Goal: Information Seeking & Learning: Learn about a topic

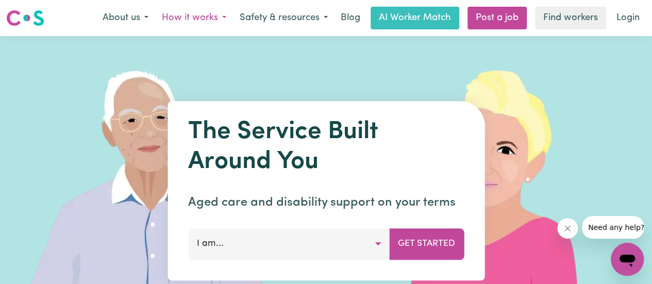
click at [211, 23] on button "How it works" at bounding box center [194, 18] width 78 height 22
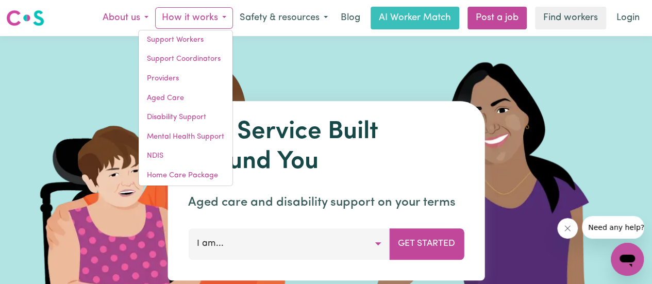
click at [138, 19] on button "About us" at bounding box center [125, 18] width 59 height 22
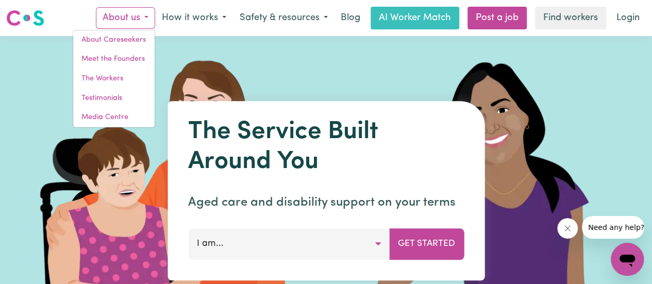
click at [227, 73] on img at bounding box center [153, 190] width 307 height 309
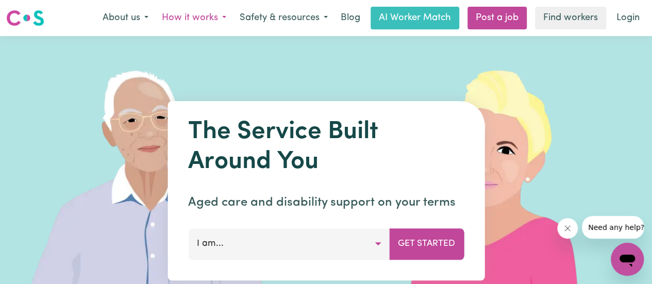
click at [194, 15] on button "How it works" at bounding box center [194, 18] width 78 height 22
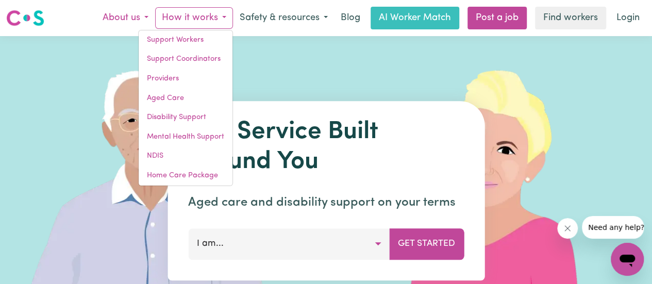
click at [139, 16] on button "About us" at bounding box center [125, 18] width 59 height 22
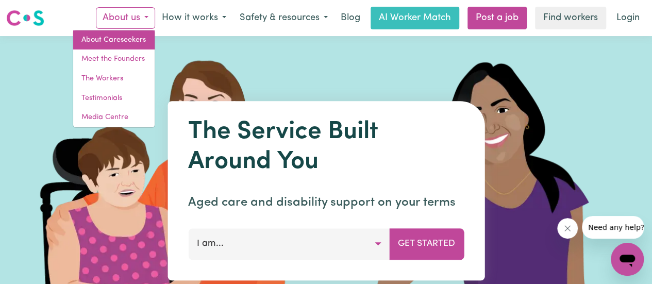
click at [131, 41] on link "About Careseekers" at bounding box center [113, 40] width 81 height 20
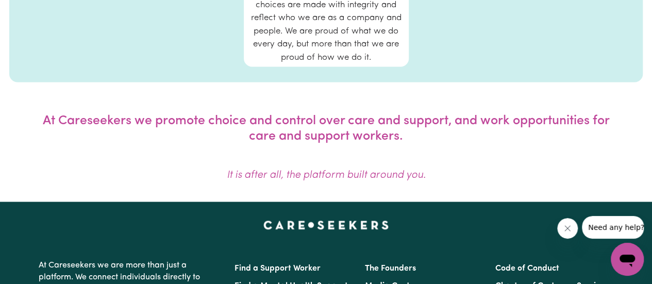
scroll to position [589, 0]
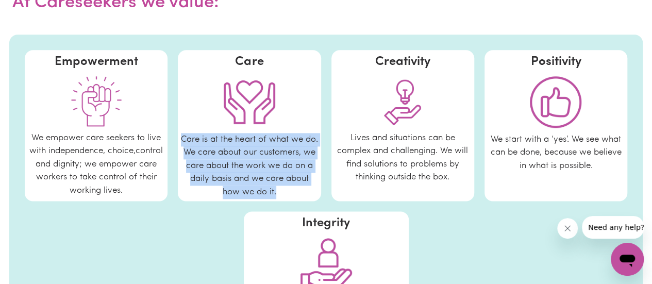
drag, startPoint x: 195, startPoint y: 144, endPoint x: 285, endPoint y: 198, distance: 105.3
click at [285, 198] on div "Care is at the heart of what we do. We care about our customers, we care about …" at bounding box center [250, 166] width 138 height 66
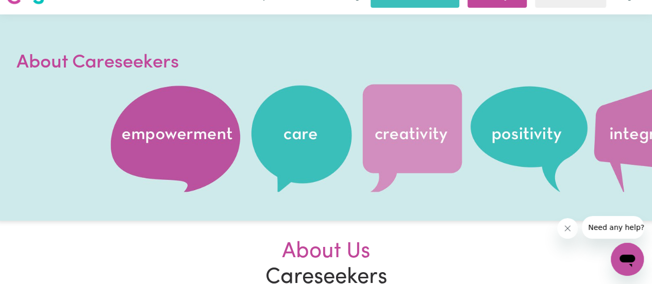
scroll to position [0, 0]
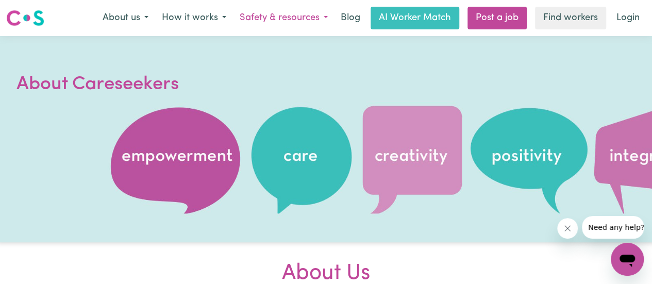
click at [303, 23] on button "Safety & resources" at bounding box center [284, 18] width 102 height 22
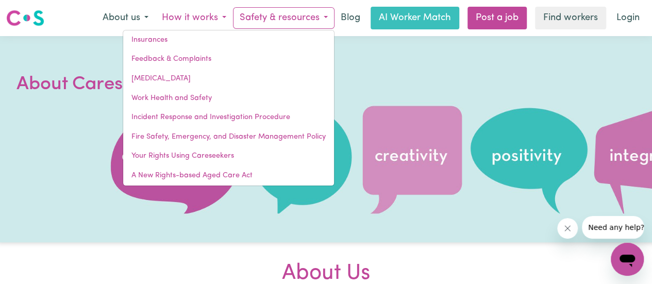
click at [187, 13] on button "How it works" at bounding box center [194, 18] width 78 height 22
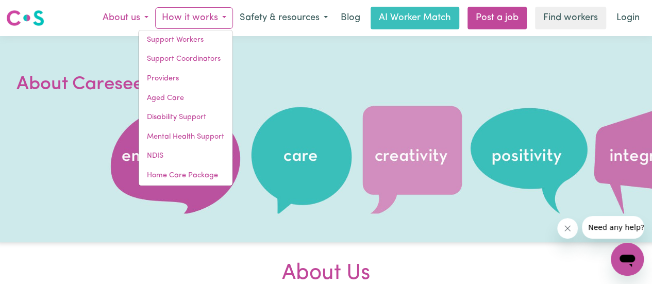
click at [116, 25] on button "About us" at bounding box center [125, 18] width 59 height 22
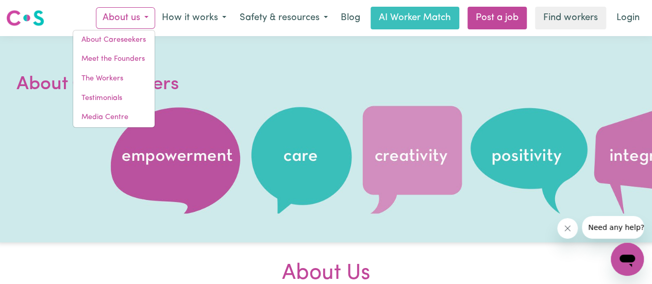
click at [310, 93] on div at bounding box center [326, 139] width 652 height 206
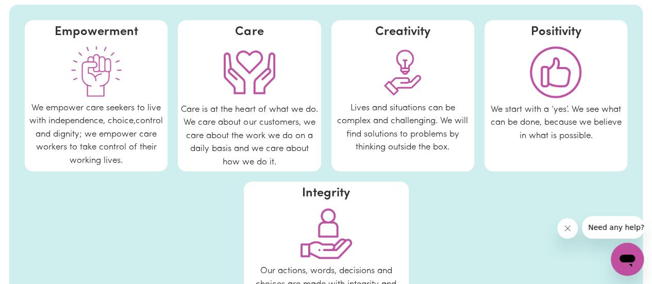
scroll to position [722, 0]
